Goal: Task Accomplishment & Management: Use online tool/utility

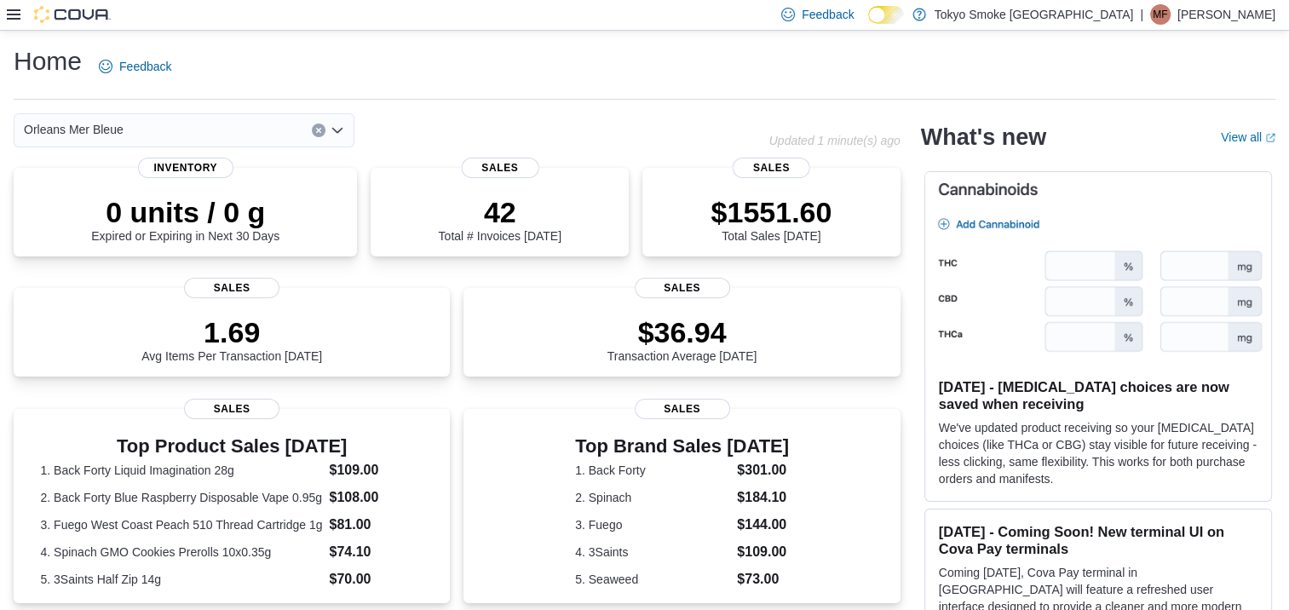
click at [9, 14] on icon at bounding box center [14, 14] width 14 height 10
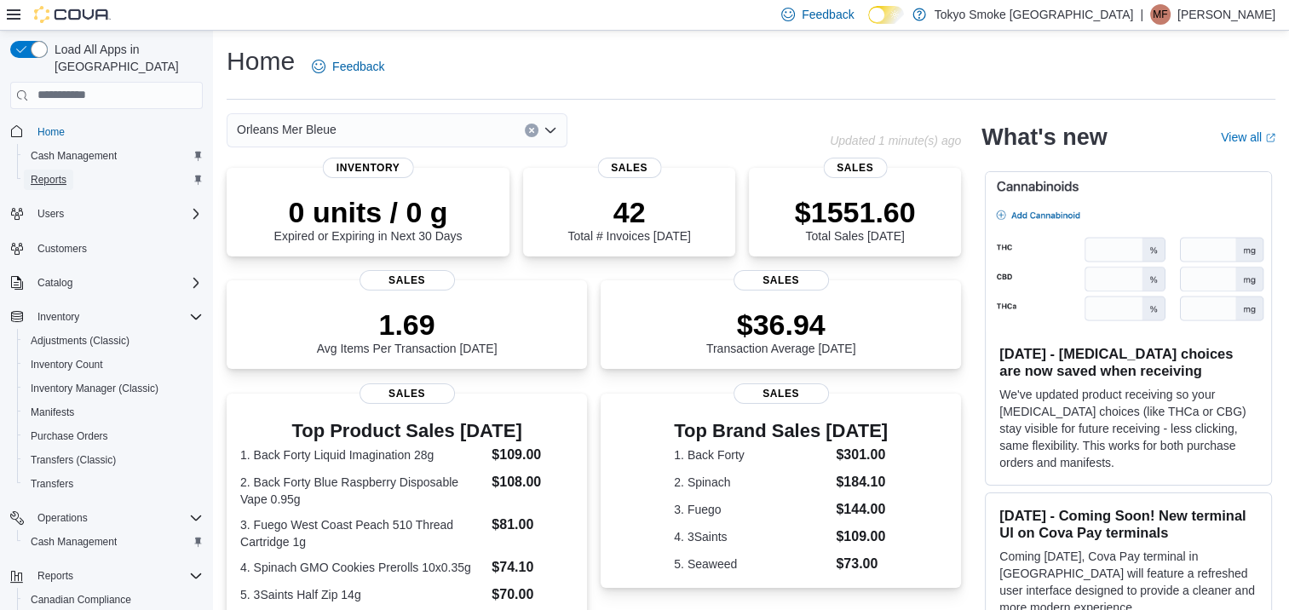
click at [55, 173] on span "Reports" at bounding box center [49, 180] width 36 height 14
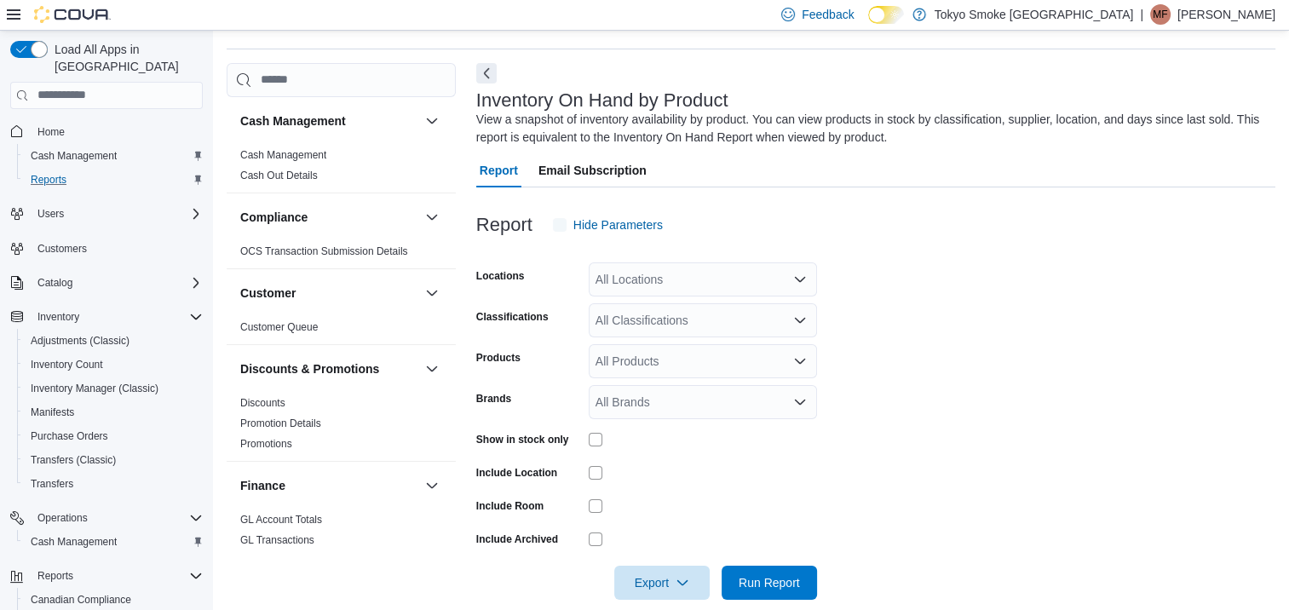
scroll to position [57, 0]
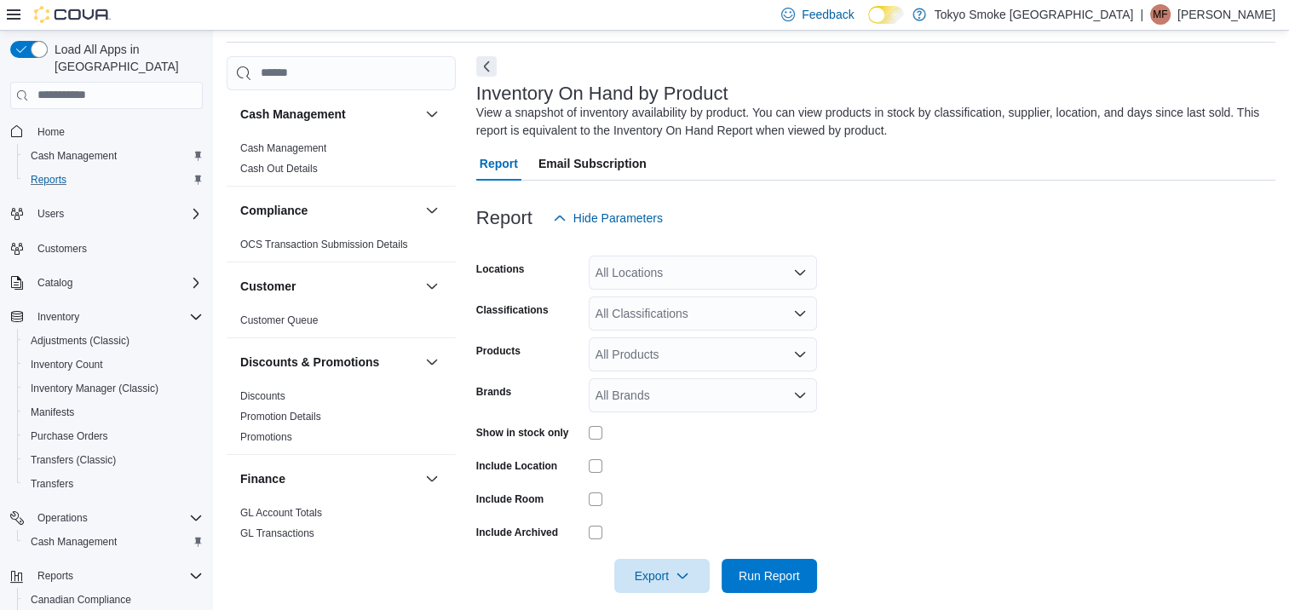
click at [697, 280] on div "All Locations" at bounding box center [703, 273] width 228 height 34
type input "***"
click at [684, 301] on span "Orleans Mer Bleue" at bounding box center [684, 301] width 100 height 17
drag, startPoint x: 1213, startPoint y: 300, endPoint x: 675, endPoint y: 366, distance: 541.5
click at [1209, 302] on form "Locations Orleans Mer Bleue Classifications All Classifications Products All Pr…" at bounding box center [875, 414] width 799 height 358
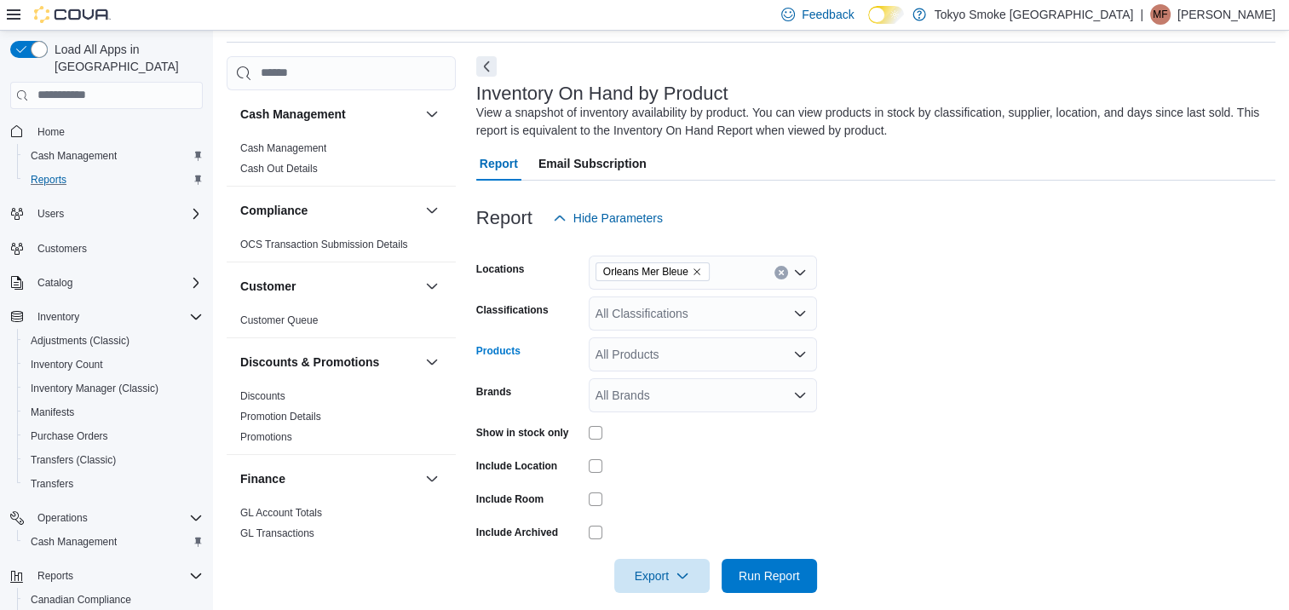
click at [658, 363] on div "All Products" at bounding box center [703, 354] width 228 height 34
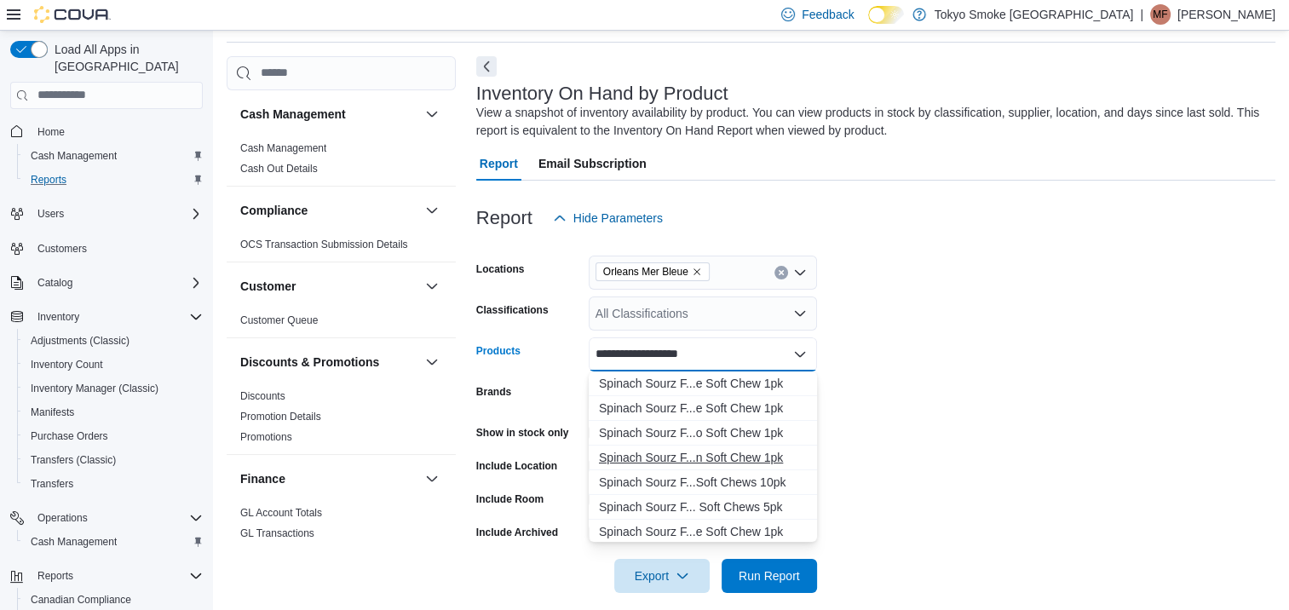
type input "**********"
click at [688, 453] on div "Spinach Sourz F...n Soft Chew 1pk" at bounding box center [703, 457] width 208 height 17
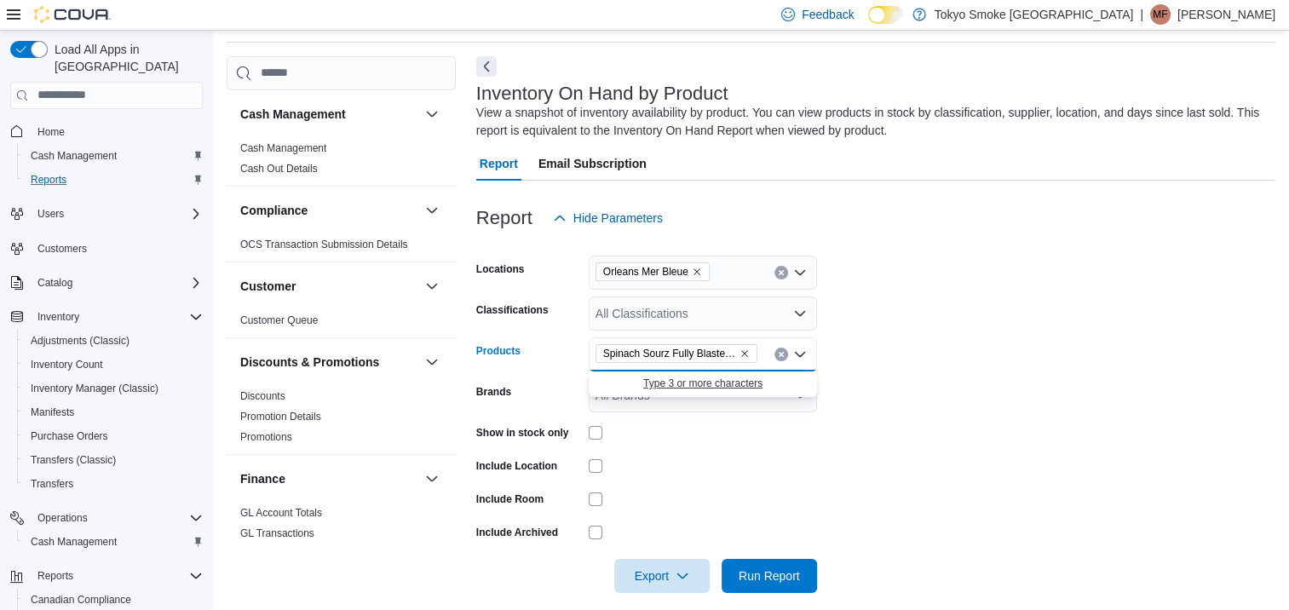
click at [752, 391] on span "Type 3 or more characters" at bounding box center [703, 383] width 208 height 17
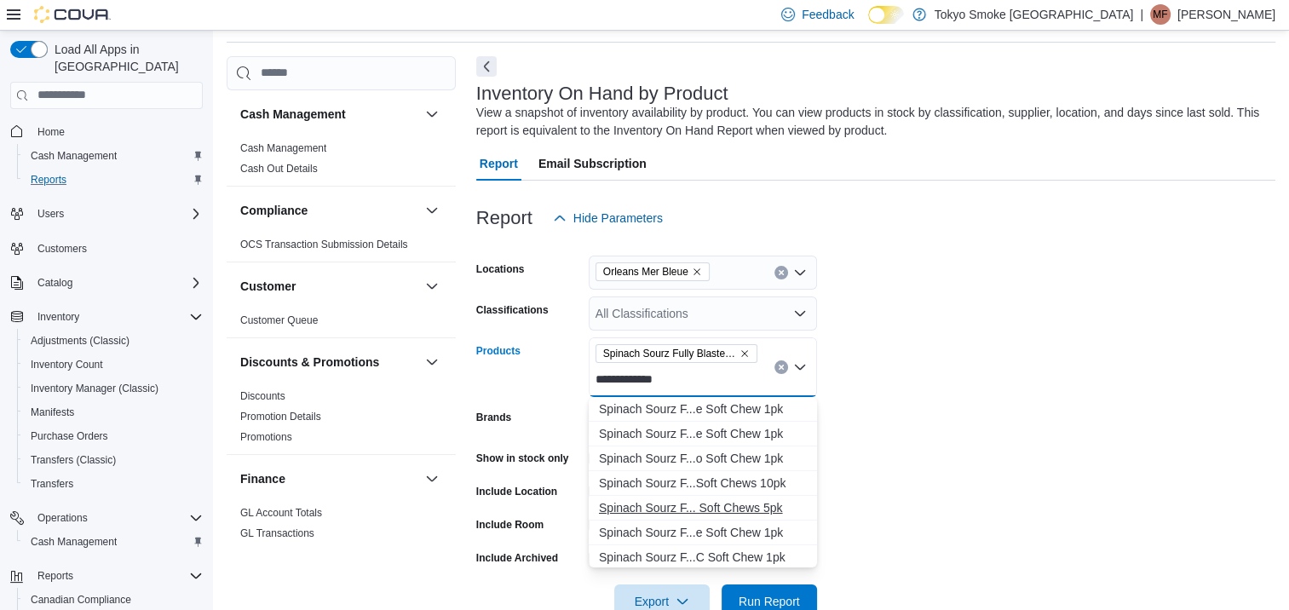
type input "**********"
click at [744, 504] on div "Spinach Sourz F... Soft Chews 5pk" at bounding box center [703, 507] width 208 height 17
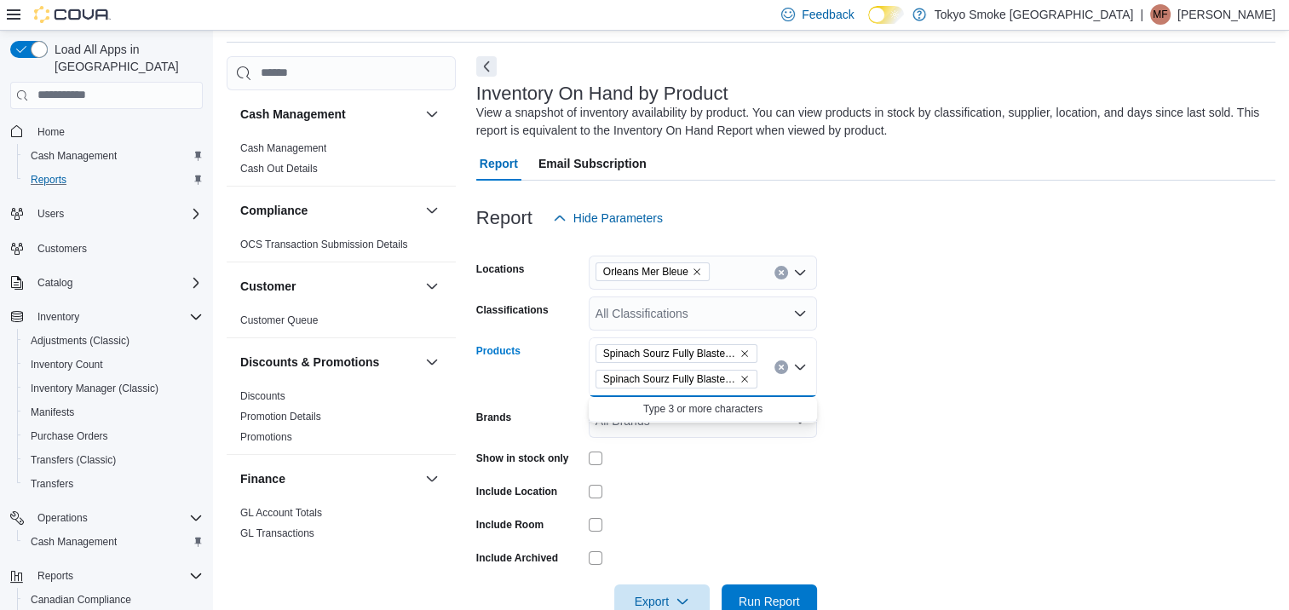
click at [916, 382] on form "Locations Orleans Mer Bleue Classifications All Classifications Products Spinac…" at bounding box center [875, 426] width 799 height 383
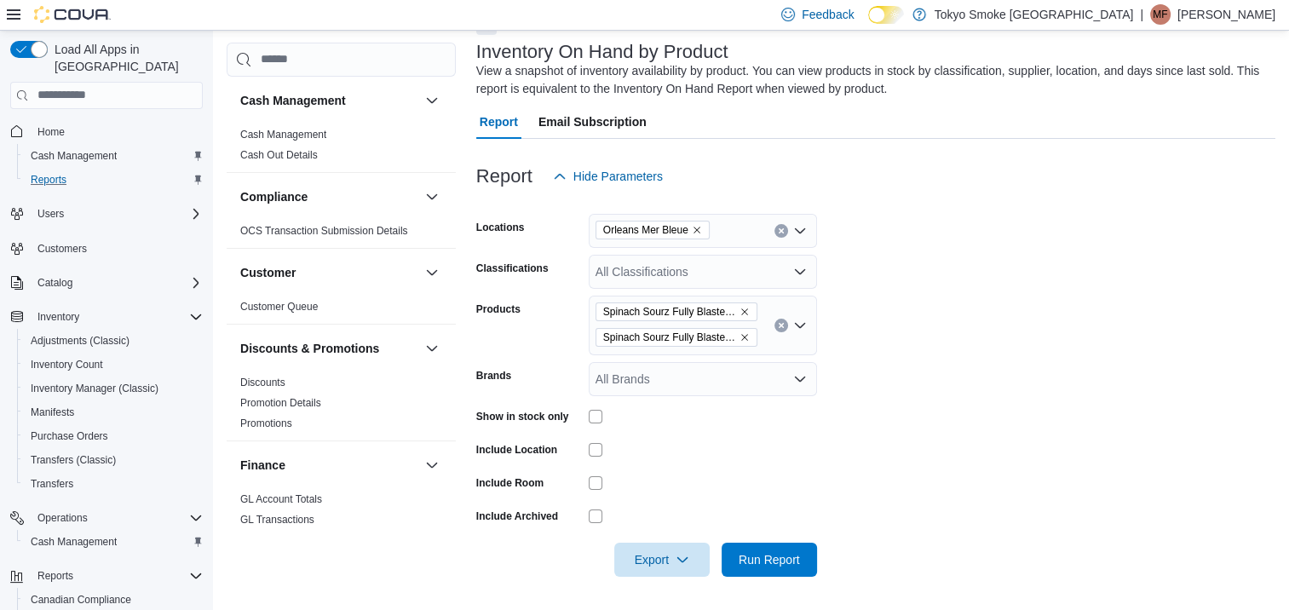
click at [603, 419] on div at bounding box center [703, 417] width 228 height 14
click at [773, 556] on span "Run Report" at bounding box center [768, 558] width 61 height 17
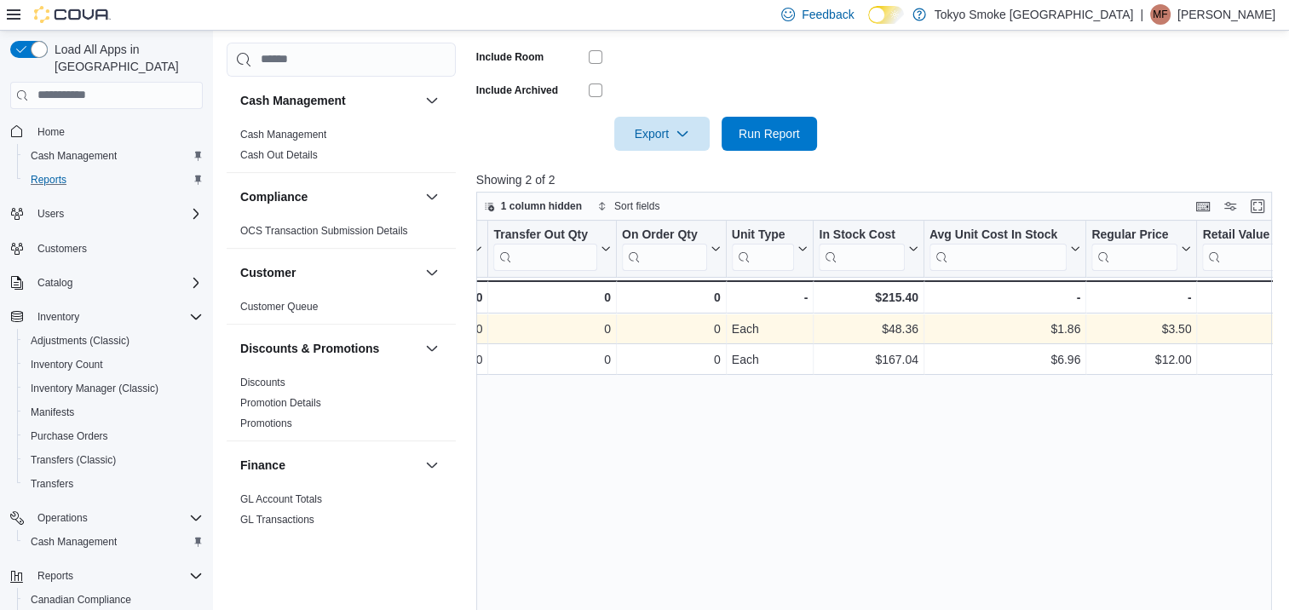
scroll to position [0, 1041]
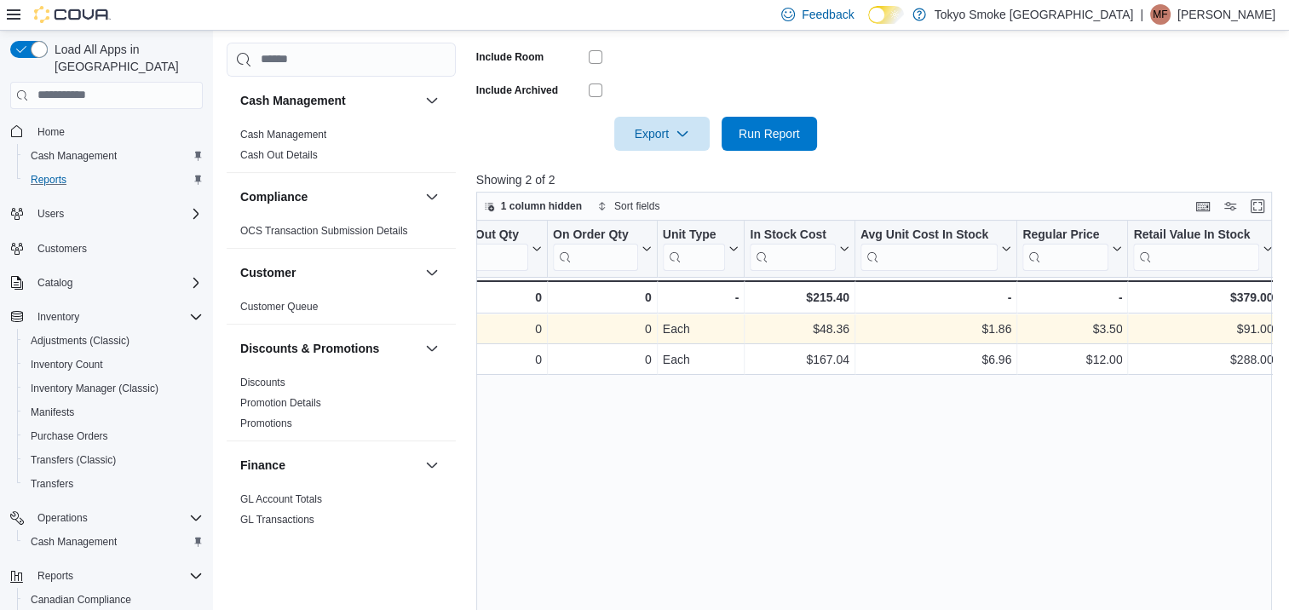
click at [695, 451] on div "Location Click to view column header actions Product Click to view column heade…" at bounding box center [878, 450] width 804 height 459
drag, startPoint x: 60, startPoint y: 109, endPoint x: 42, endPoint y: 118, distance: 20.6
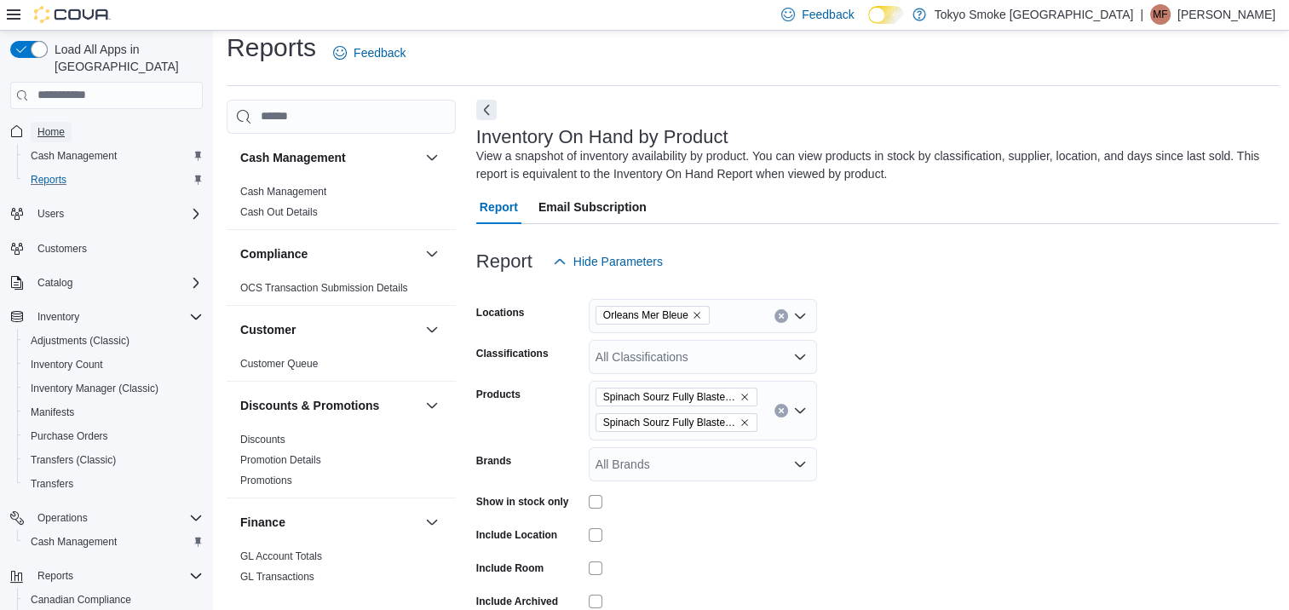
click at [55, 125] on span "Home" at bounding box center [50, 132] width 27 height 14
